Goal: Information Seeking & Learning: Find contact information

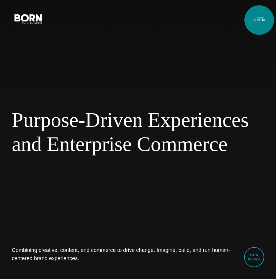
click at [259, 20] on button "Primary Menu" at bounding box center [261, 18] width 14 height 12
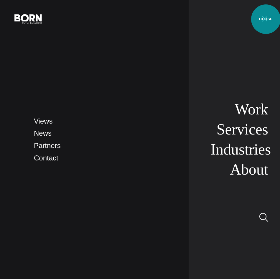
click at [266, 19] on button "Primary Menu" at bounding box center [265, 18] width 14 height 12
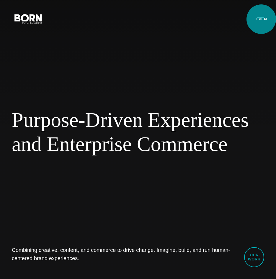
click at [261, 19] on button "Primary Menu" at bounding box center [261, 18] width 14 height 12
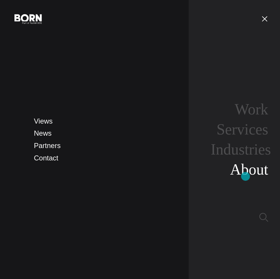
click at [246, 174] on link "About" at bounding box center [249, 169] width 38 height 17
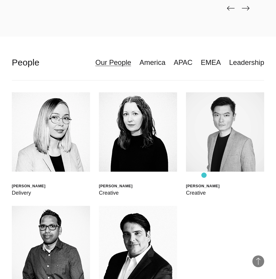
scroll to position [1594, 0]
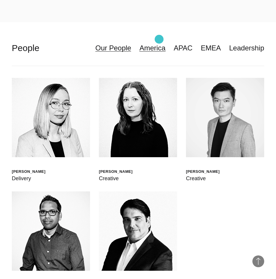
click at [159, 42] on link "America" at bounding box center [152, 47] width 26 height 11
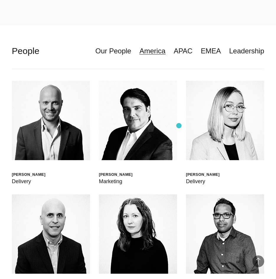
scroll to position [1505, 0]
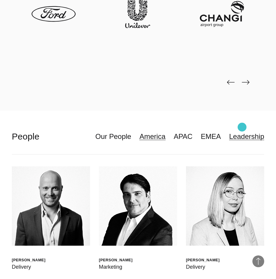
click at [242, 131] on link "Leadership" at bounding box center [246, 136] width 35 height 11
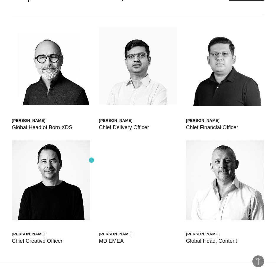
scroll to position [1653, 0]
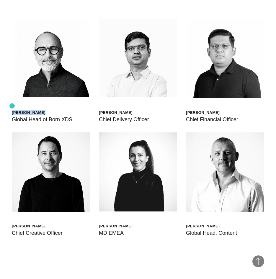
drag, startPoint x: 46, startPoint y: 103, endPoint x: 12, endPoint y: 106, distance: 34.1
click at [12, 110] on div "Scott Sorokin" at bounding box center [42, 112] width 61 height 5
copy div "Scott Sorokin"
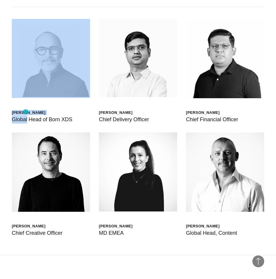
drag, startPoint x: 56, startPoint y: 113, endPoint x: 26, endPoint y: 112, distance: 30.1
click at [26, 112] on div "Scott Sorokin Global Head of Born XDS" at bounding box center [51, 71] width 78 height 105
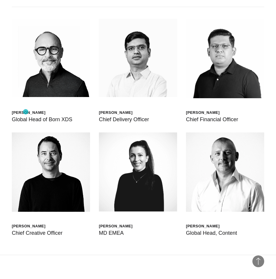
drag, startPoint x: 26, startPoint y: 112, endPoint x: 67, endPoint y: 113, distance: 41.0
click at [66, 115] on div "Global Head of Born XDS" at bounding box center [42, 119] width 61 height 8
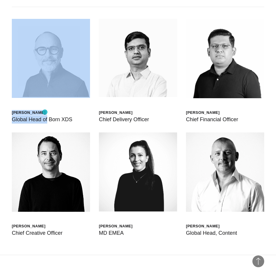
drag, startPoint x: 68, startPoint y: 112, endPoint x: 45, endPoint y: 112, distance: 23.3
click at [45, 112] on div "Scott Sorokin Global Head of Born XDS" at bounding box center [51, 71] width 78 height 105
drag, startPoint x: 45, startPoint y: 112, endPoint x: 24, endPoint y: 115, distance: 20.5
click at [24, 115] on div "Scott Sorokin Global Head of Born XDS Shashank Tamotia Chief Delivery Officer B…" at bounding box center [138, 131] width 252 height 248
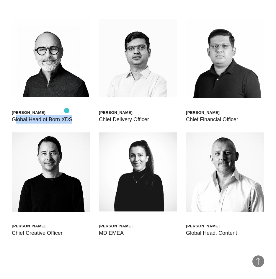
drag, startPoint x: 15, startPoint y: 112, endPoint x: 67, endPoint y: 111, distance: 52.0
click at [67, 115] on div "Global Head of Born XDS" at bounding box center [42, 119] width 61 height 8
copy div "lobal Head of Born XDS"
drag, startPoint x: 223, startPoint y: 106, endPoint x: 187, endPoint y: 105, distance: 36.6
click at [187, 110] on div "Bharat Dasari" at bounding box center [212, 112] width 52 height 5
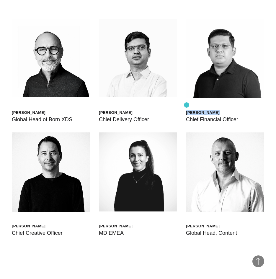
copy div "Bharat Dasari"
